Goal: Transaction & Acquisition: Purchase product/service

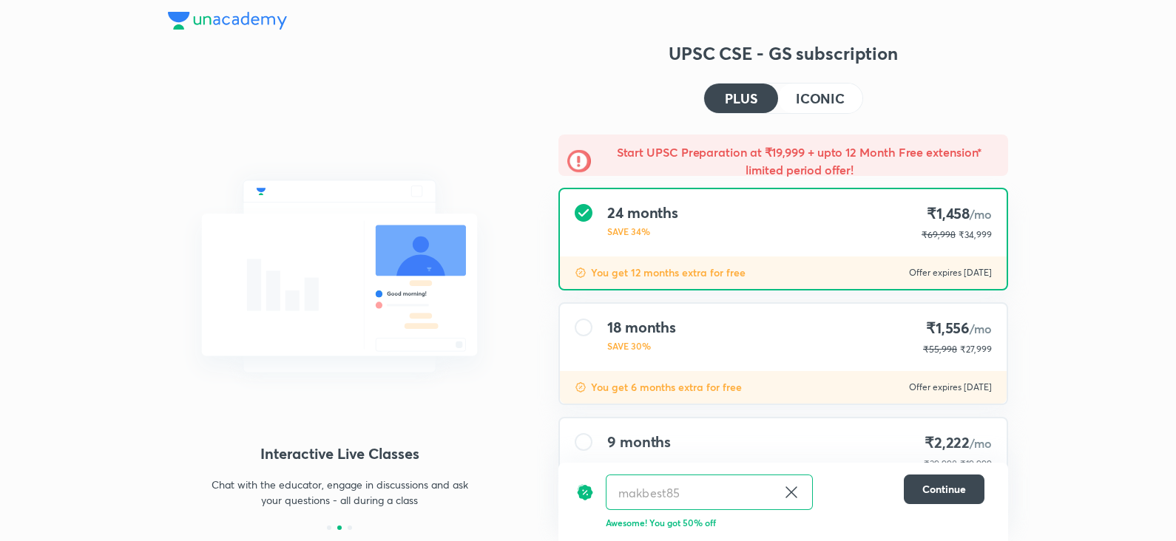
click at [244, 24] on img at bounding box center [227, 21] width 119 height 18
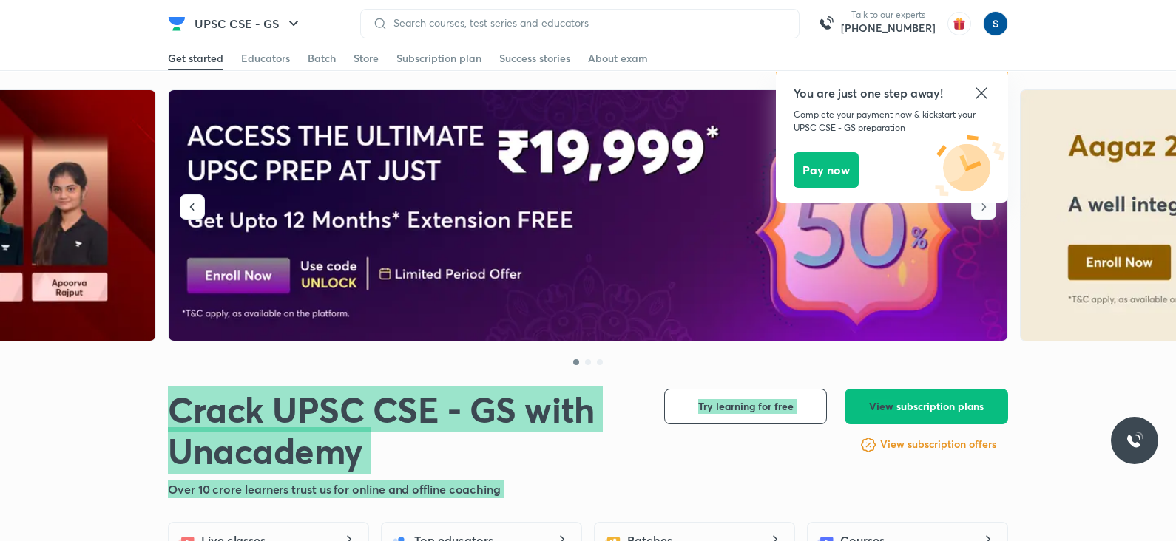
drag, startPoint x: 892, startPoint y: 384, endPoint x: 770, endPoint y: 281, distance: 159.4
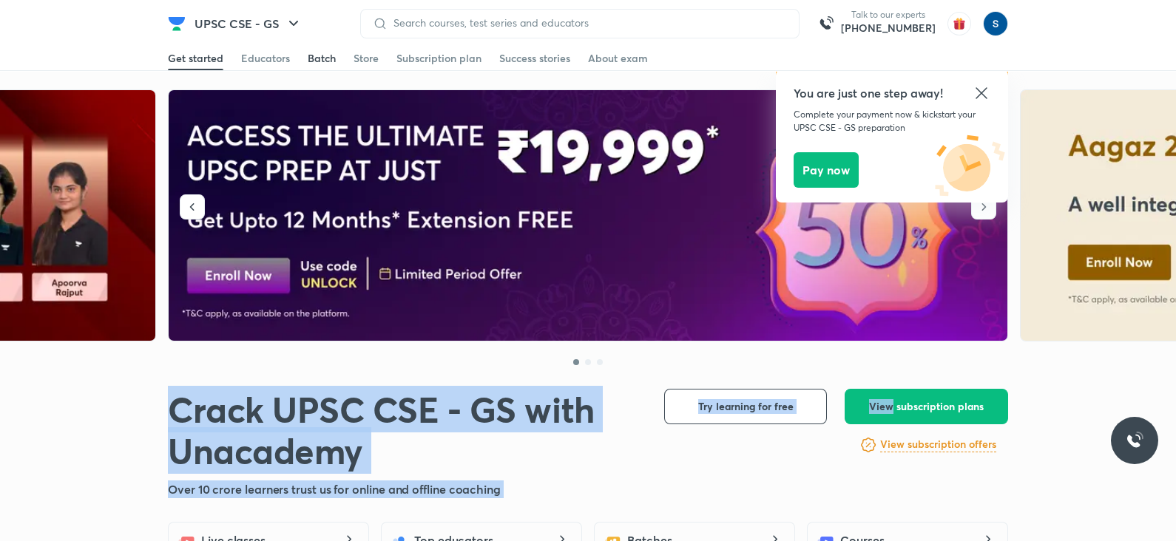
click at [316, 50] on link "Batch" at bounding box center [322, 59] width 28 height 24
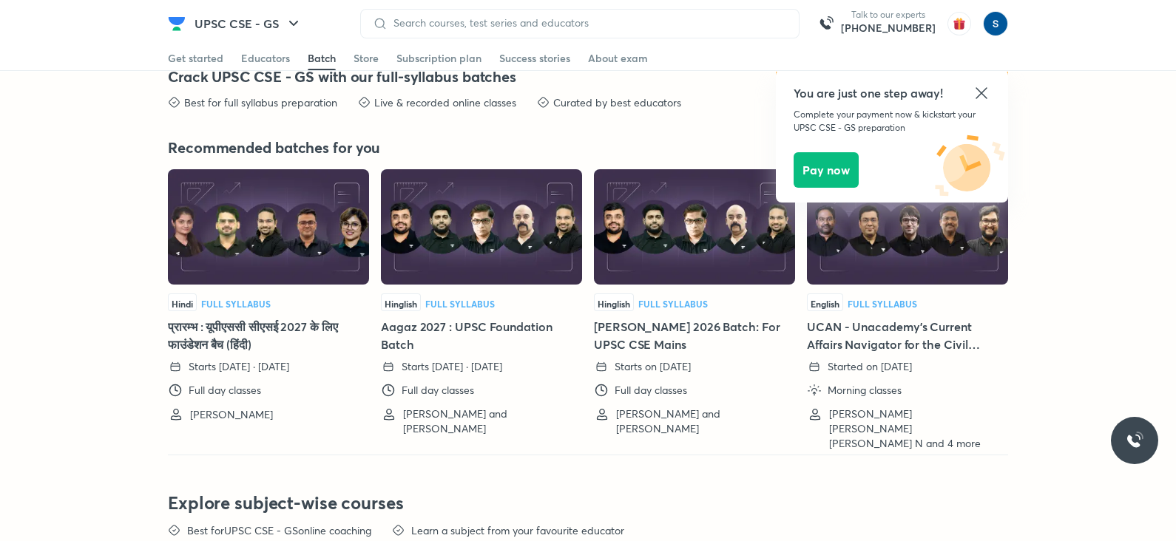
scroll to position [3269, 0]
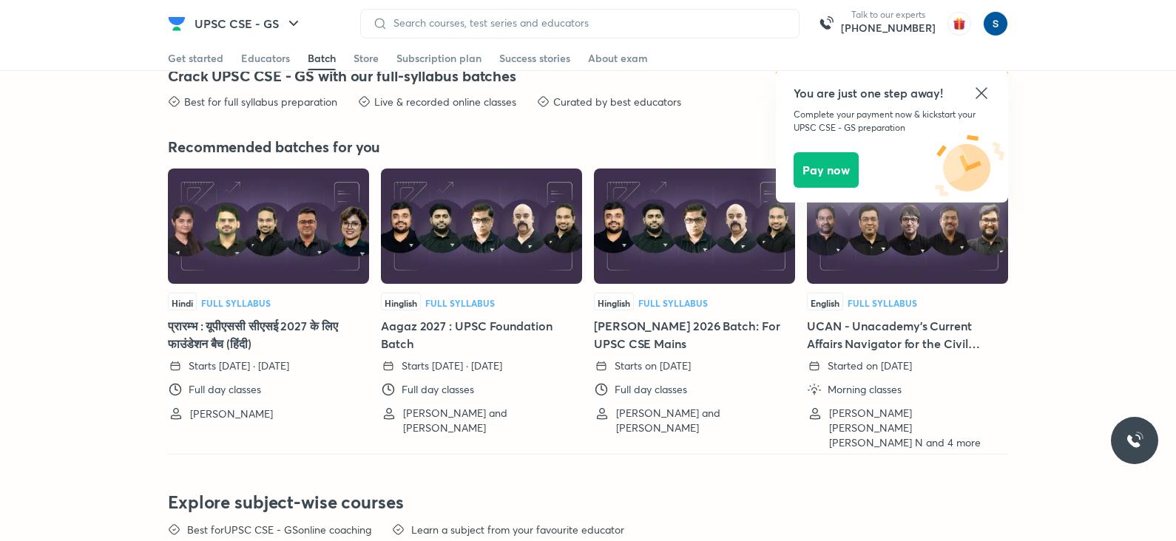
click at [985, 96] on icon at bounding box center [981, 93] width 18 height 18
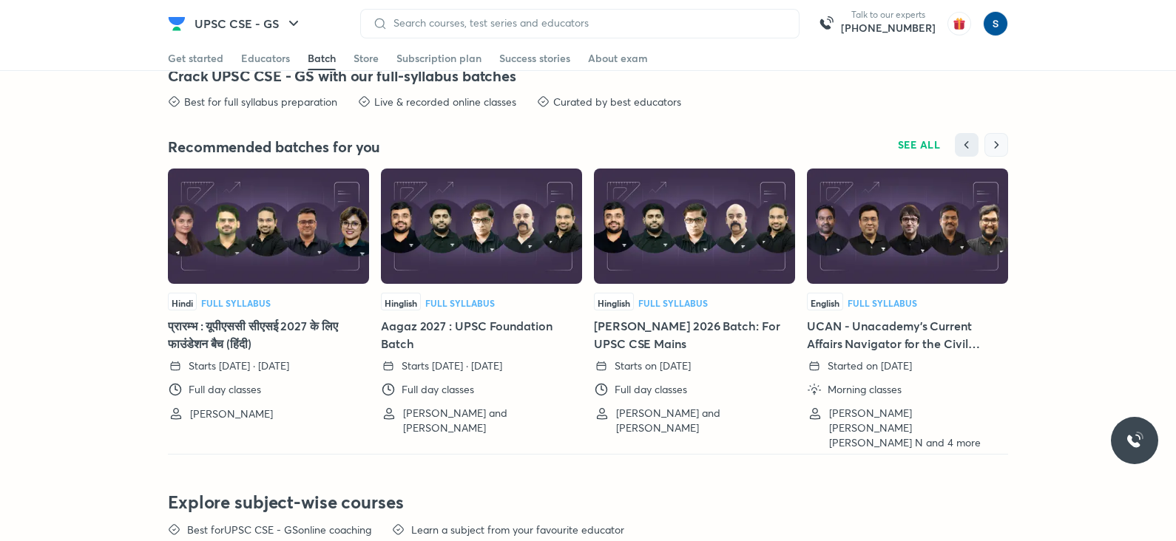
click at [994, 150] on button "button" at bounding box center [996, 145] width 24 height 24
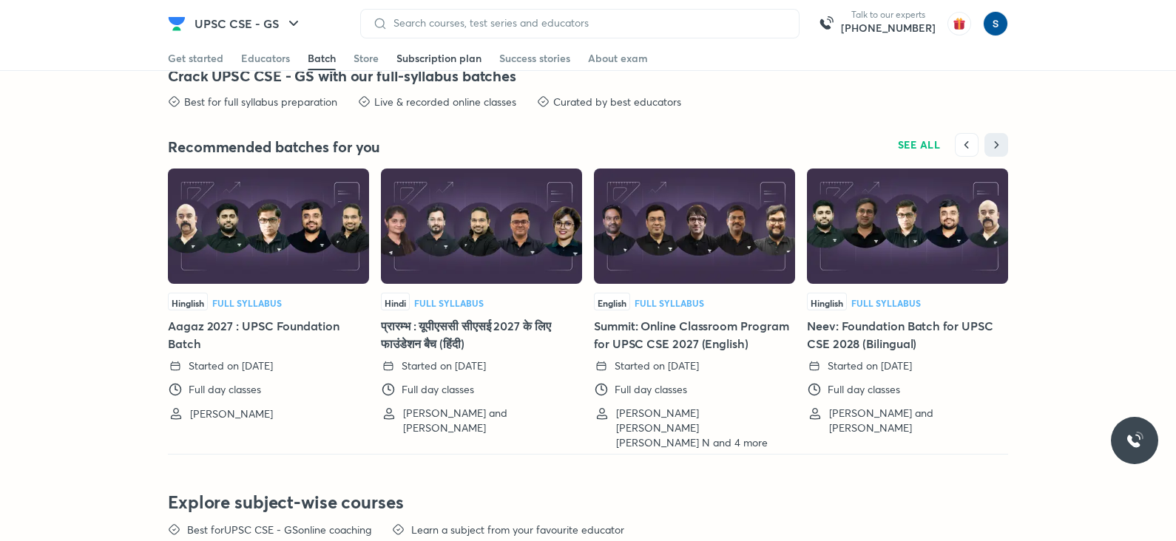
click at [434, 52] on div "Subscription plan" at bounding box center [438, 58] width 85 height 15
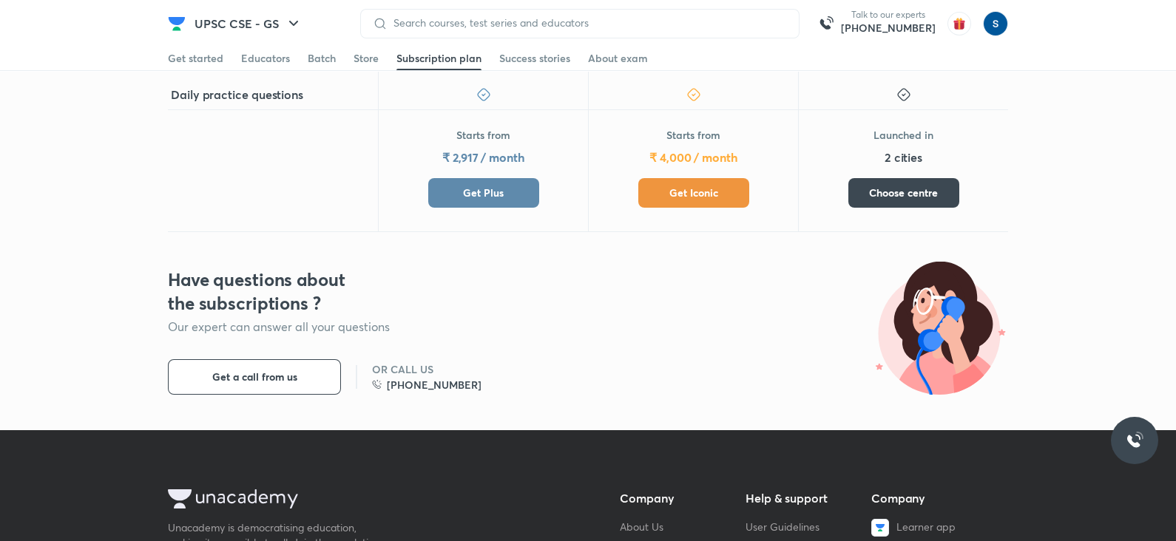
scroll to position [736, 0]
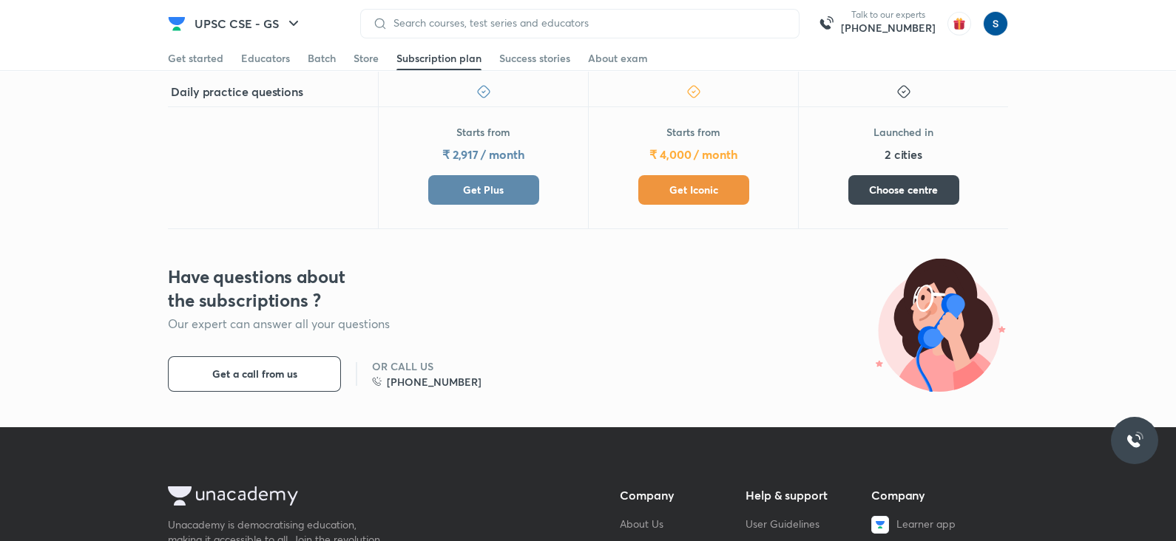
click at [702, 183] on span "Get Iconic" at bounding box center [693, 190] width 49 height 15
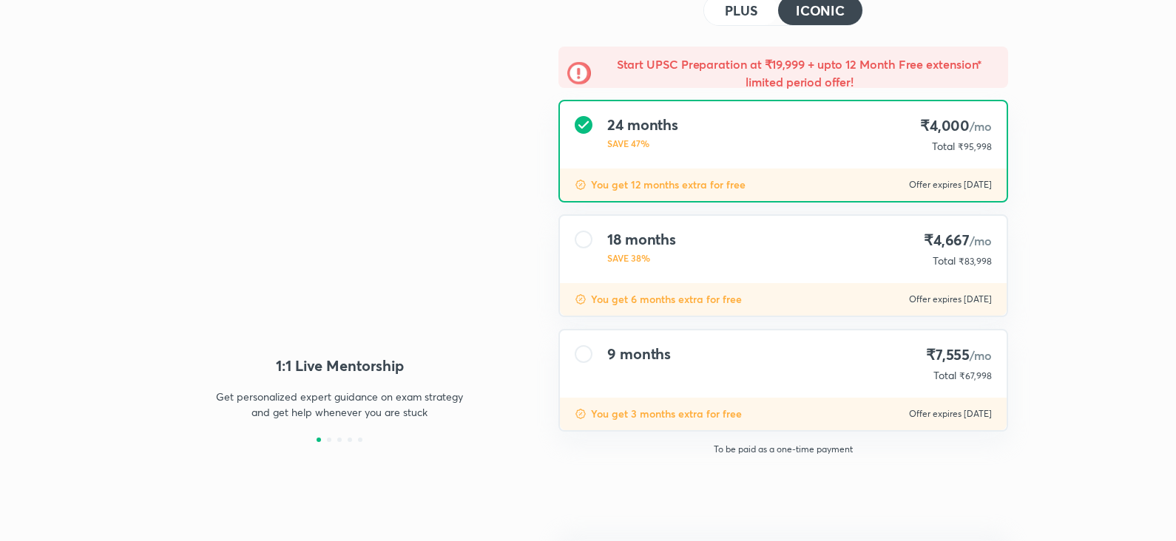
type input "makbest85"
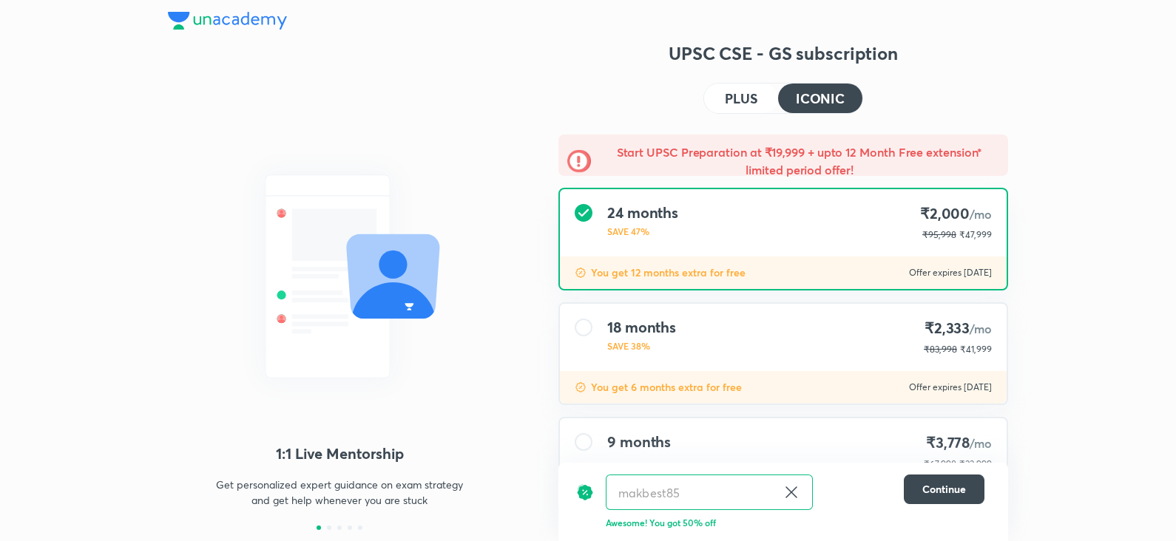
click at [229, 21] on img at bounding box center [227, 21] width 119 height 18
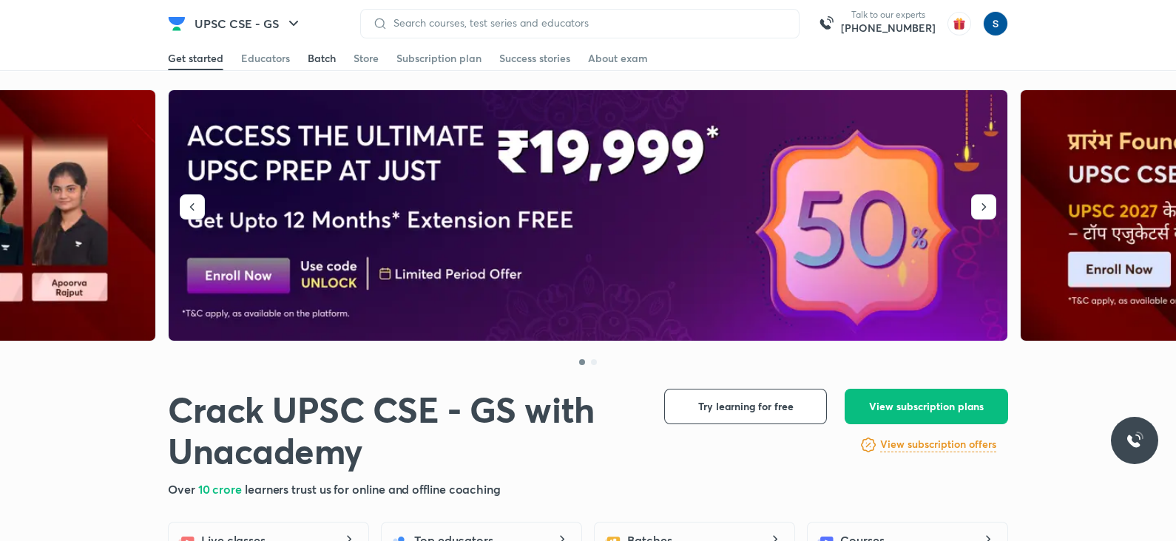
click at [325, 53] on div "Batch" at bounding box center [322, 58] width 28 height 15
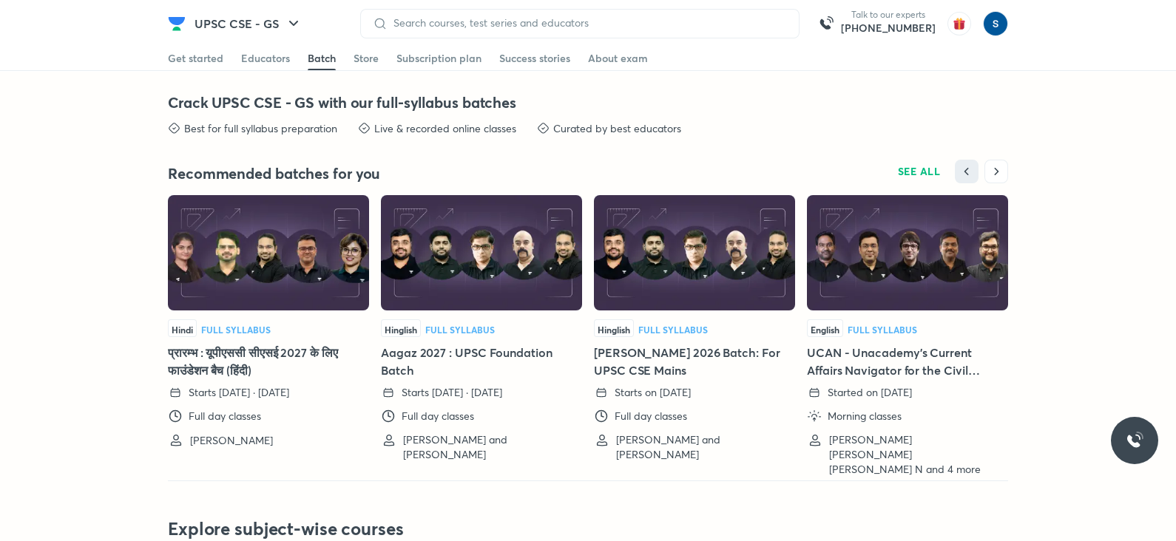
scroll to position [3269, 0]
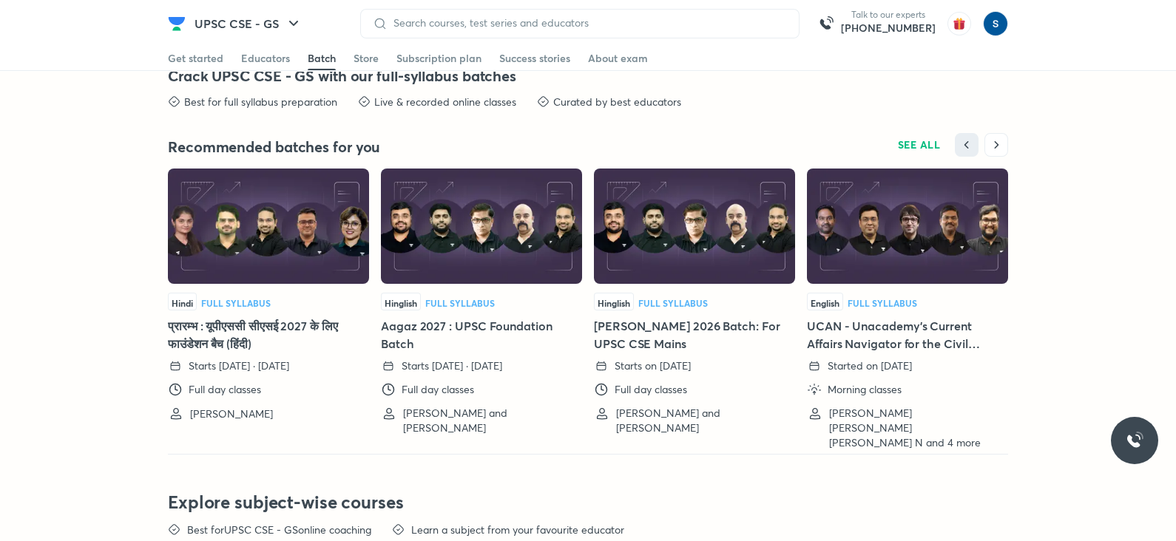
drag, startPoint x: 416, startPoint y: 56, endPoint x: 628, endPoint y: 234, distance: 277.1
click at [416, 56] on div "Subscription plan" at bounding box center [438, 58] width 85 height 15
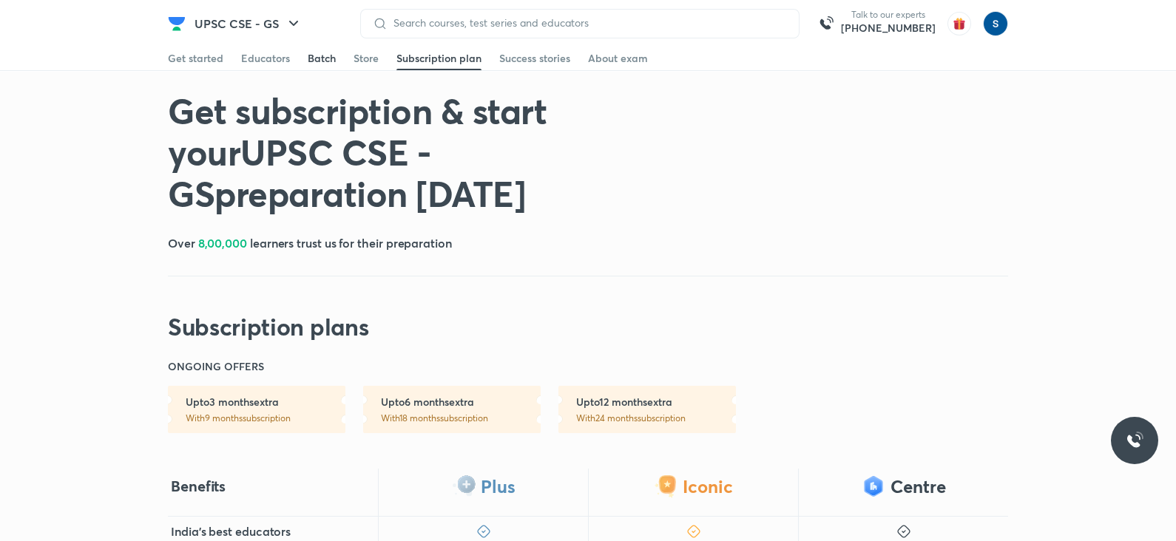
click at [329, 65] on div "Batch" at bounding box center [322, 58] width 28 height 15
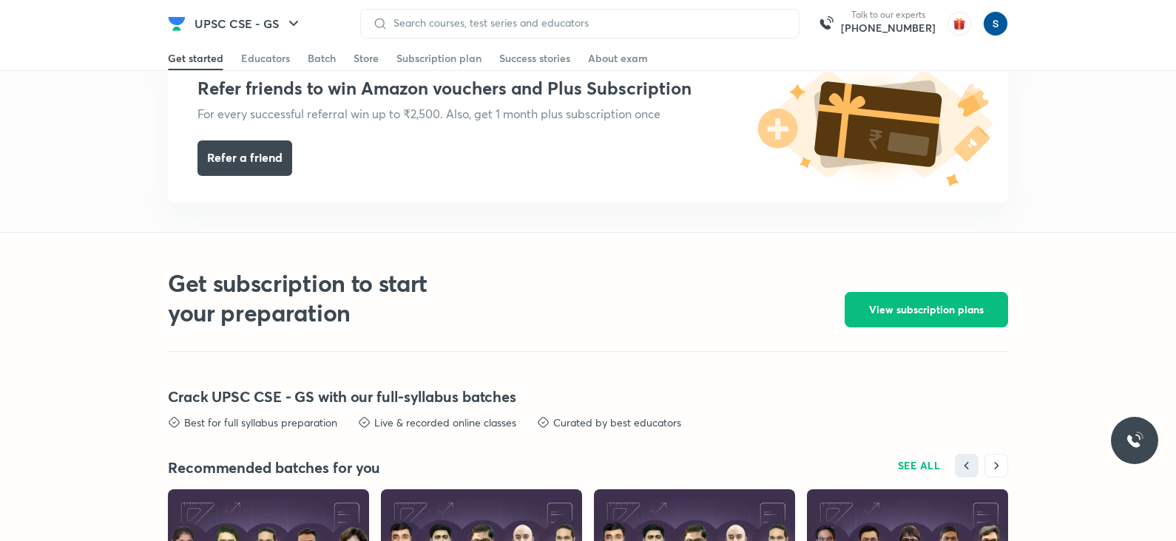
scroll to position [3230, 0]
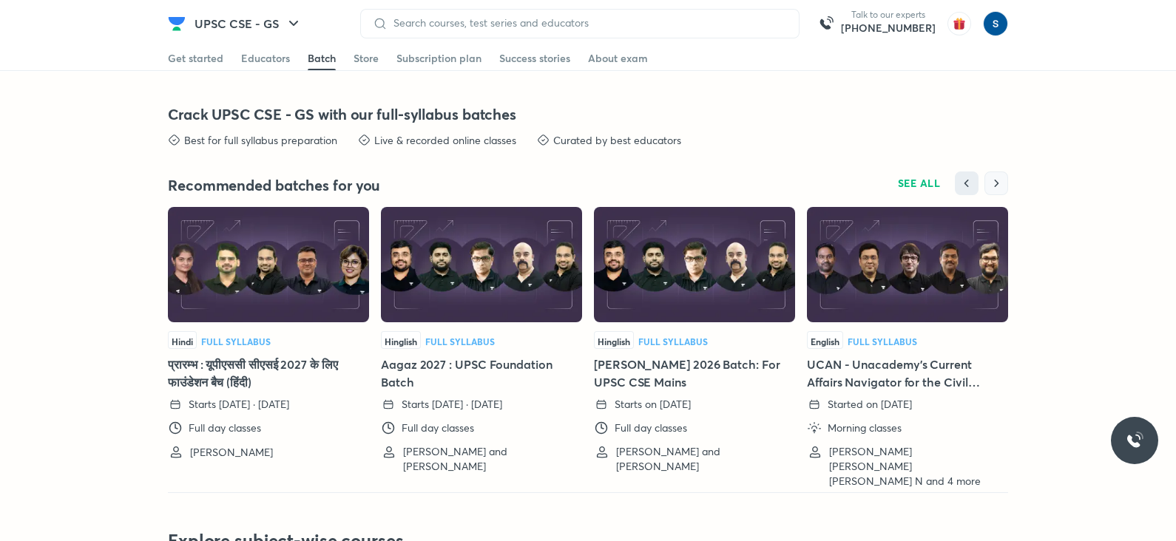
click at [986, 190] on button "button" at bounding box center [996, 184] width 24 height 24
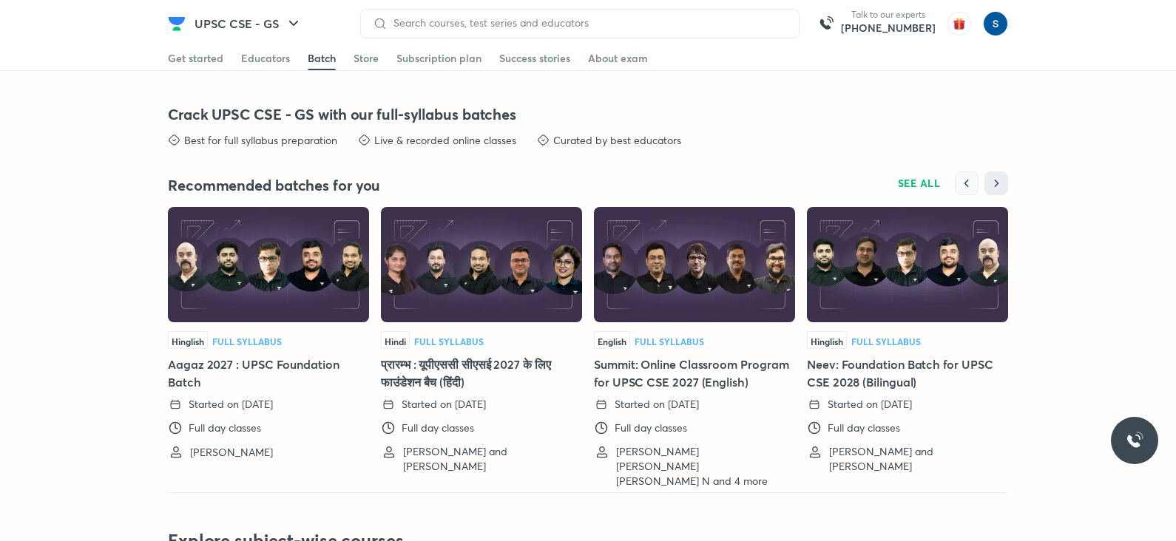
click at [972, 179] on icon "button" at bounding box center [966, 183] width 15 height 15
